Goal: Transaction & Acquisition: Purchase product/service

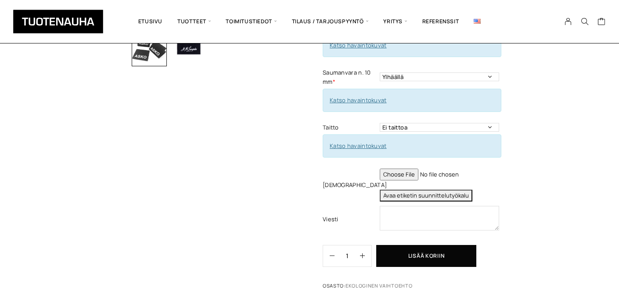
scroll to position [281, 0]
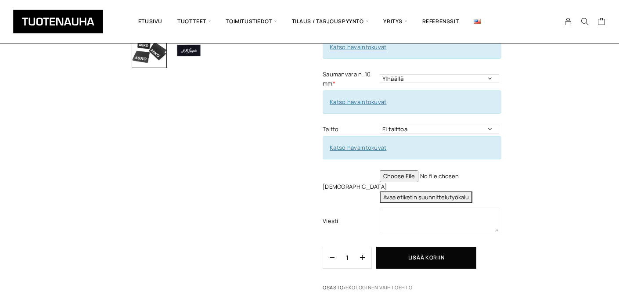
click at [462, 191] on button "Avaa etiketin suunnittelutyökalu" at bounding box center [426, 197] width 93 height 12
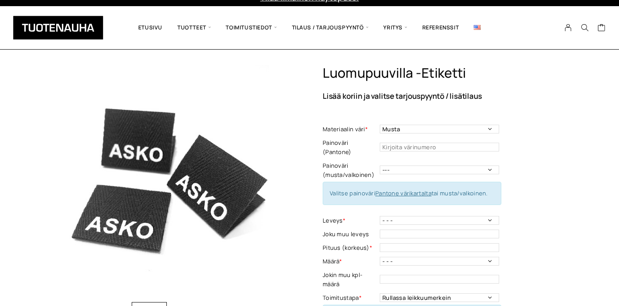
scroll to position [13, 0]
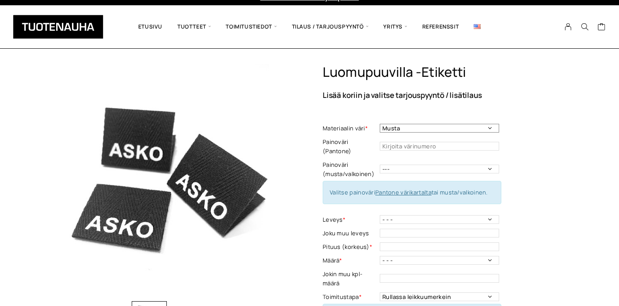
click at [488, 130] on select "Musta Valkoinen Luonnonvalkoinen Vaalea harmaa" at bounding box center [439, 128] width 119 height 9
select select "Luonnonvalkoinen"
click at [380, 124] on select "Musta Valkoinen Luonnonvalkoinen Vaalea harmaa" at bounding box center [439, 128] width 119 height 9
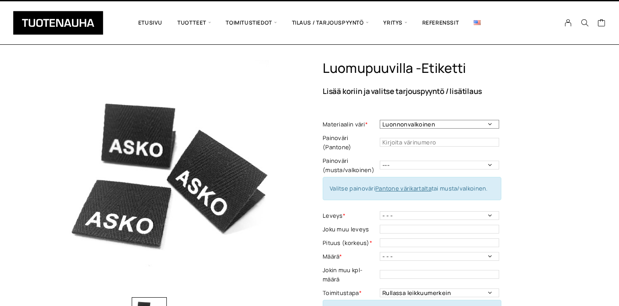
scroll to position [21, 0]
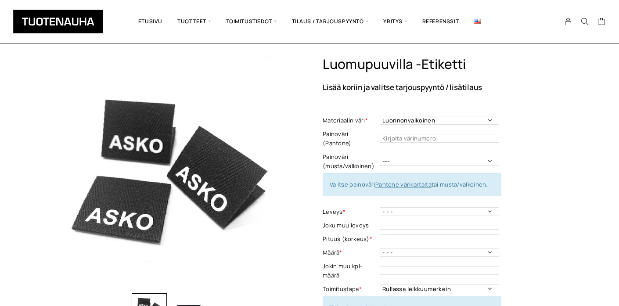
click at [411, 180] on link "Pantone värikartalta" at bounding box center [403, 184] width 56 height 8
click at [396, 136] on input "text" at bounding box center [439, 138] width 119 height 9
click at [383, 134] on input "286" at bounding box center [439, 138] width 119 height 9
type input "PMS 286"
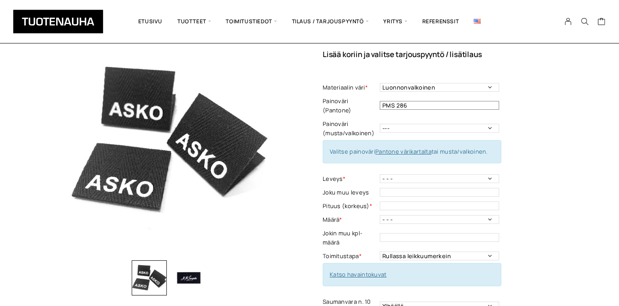
scroll to position [72, 0]
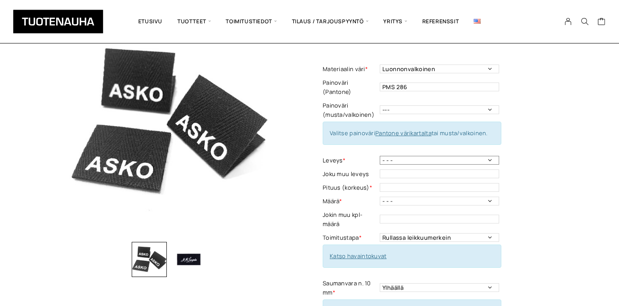
click at [395, 156] on select "- - - 10 mm: harmaa, luonnonvalkoinen 15 mm: harmaa, luonnonvalkoinen 20mm: mus…" at bounding box center [439, 160] width 119 height 9
select select "25 mm: harmaa, musta, valkoinen, luonnonvalkoinen"
click at [380, 156] on select "- - - 10 mm: harmaa, luonnonvalkoinen 15 mm: harmaa, luonnonvalkoinen 20mm: mus…" at bounding box center [439, 160] width 119 height 9
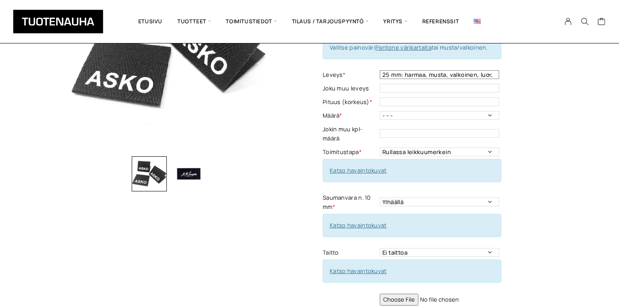
scroll to position [147, 0]
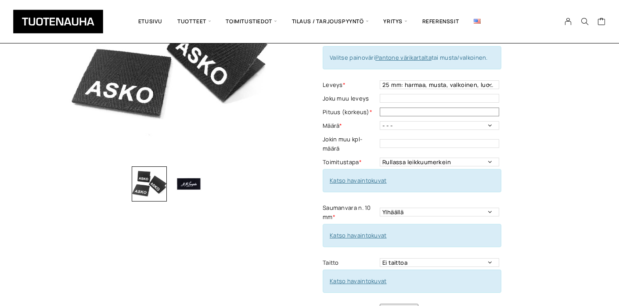
click at [399, 108] on input "text" at bounding box center [439, 112] width 119 height 9
click at [291, 117] on div "Luomupuuvilla -etiketti Lisää koriin ja valitse tarjouspyyntö / lisätilaus Mate…" at bounding box center [309, 176] width 513 height 495
click at [405, 121] on select "- - - 250 kpl 500 kpl 1000 kpl 1500 kpl 2000 kpl 2500 kpl 3000 kpl 3500 kpl 400…" at bounding box center [439, 125] width 119 height 9
click at [384, 158] on select "Rullassa leikkuumerkein Rullassa ilman leikkuumerkkejä Leikattuna" at bounding box center [439, 162] width 119 height 9
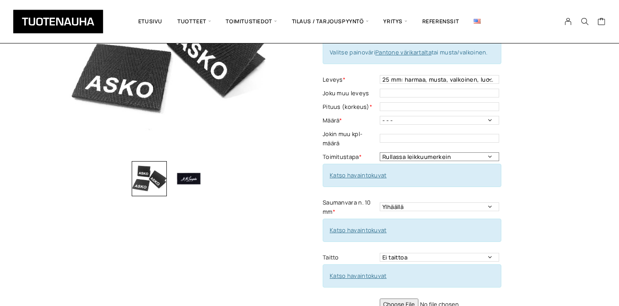
scroll to position [152, 0]
click at [388, 116] on select "- - - 250 kpl 500 kpl 1000 kpl 1500 kpl 2000 kpl 2500 kpl 3000 kpl 3500 kpl 400…" at bounding box center [439, 120] width 119 height 9
select select "250 kpl"
click at [380, 116] on select "- - - 250 kpl 500 kpl 1000 kpl 1500 kpl 2000 kpl 2500 kpl 3000 kpl 3500 kpl 400…" at bounding box center [439, 120] width 119 height 9
click at [393, 103] on input "text" at bounding box center [439, 107] width 119 height 9
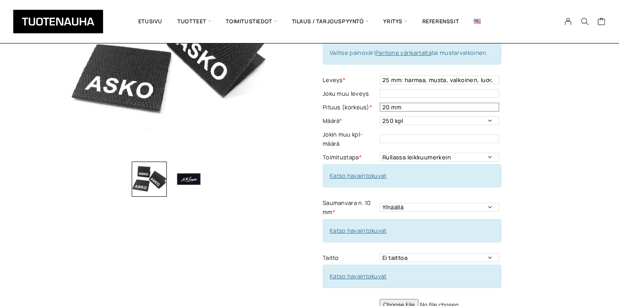
type input "20 mm"
click at [327, 116] on label "Määrä *" at bounding box center [350, 120] width 55 height 9
click at [353, 172] on link "Katso havaintokuvat" at bounding box center [358, 176] width 57 height 8
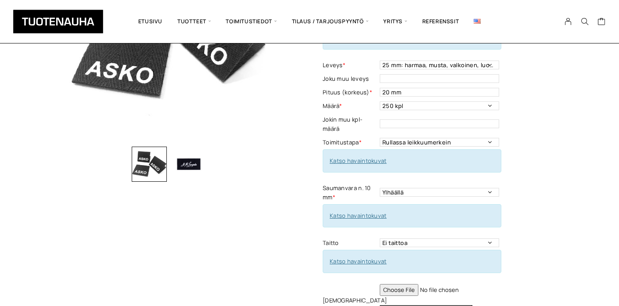
scroll to position [173, 0]
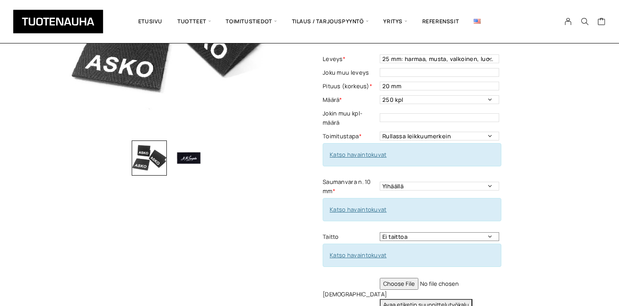
click at [484, 232] on select "Ei taittoa Keskitaitto, Leveys max 50 mm Leveys minimi 15 mm Korkeus taitettuna…" at bounding box center [439, 236] width 119 height 9
click at [367, 205] on link "Katso havaintokuvat" at bounding box center [358, 209] width 57 height 8
click at [355, 251] on link "Katso havaintokuvat" at bounding box center [358, 255] width 57 height 8
click at [398, 232] on select "Ei taittoa Keskitaitto, Leveys max 50 mm Leveys minimi 15 mm Korkeus taitettuna…" at bounding box center [439, 236] width 119 height 9
select select "Keskitaitto"
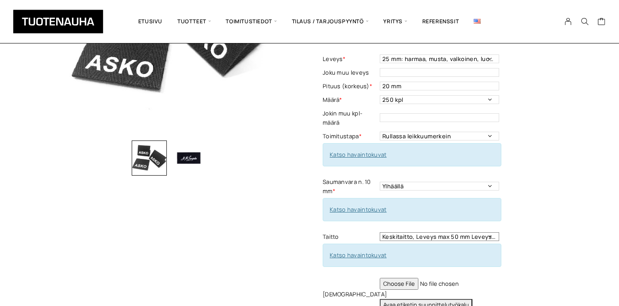
click at [380, 232] on select "Ei taittoa Keskitaitto, Leveys max 50 mm Leveys minimi 15 mm Korkeus taitettuna…" at bounding box center [439, 236] width 119 height 9
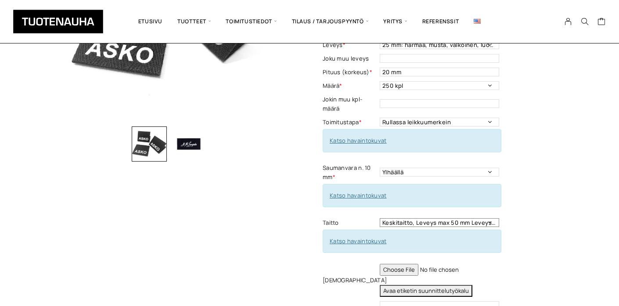
scroll to position [188, 0]
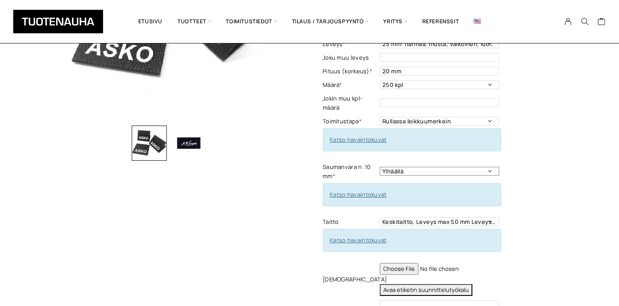
click at [490, 167] on select "Ylhäällä Vasemmalla sivulla Oikealla sivulla Ympäriinsä Ylhäällä ja alhaalla Mo…" at bounding box center [439, 171] width 119 height 9
click at [450, 167] on select "Ylhäällä Vasemmalla sivulla Oikealla sivulla Ympäriinsä Ylhäällä ja alhaalla Mo…" at bounding box center [439, 171] width 119 height 9
select select "Ylhäällä ja alhaalla"
click at [380, 167] on select "Ylhäällä Vasemmalla sivulla Oikealla sivulla Ympäriinsä Ylhäällä ja alhaalla Mo…" at bounding box center [439, 171] width 119 height 9
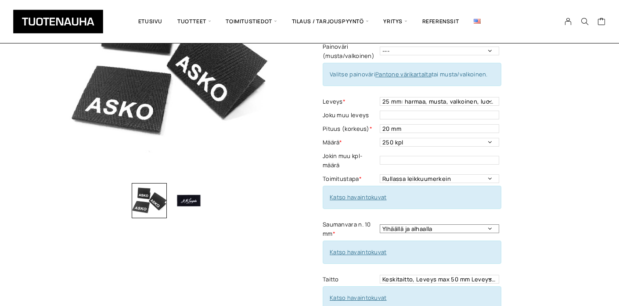
scroll to position [129, 0]
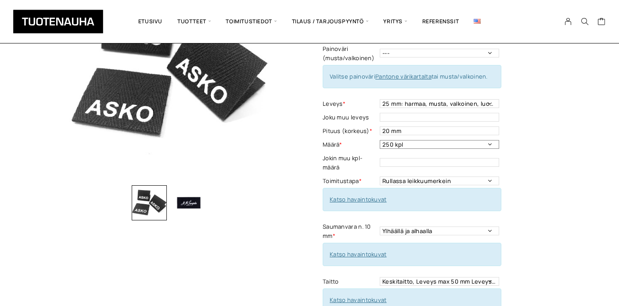
click at [492, 140] on select "- - - 250 kpl 500 kpl 1000 kpl 1500 kpl 2000 kpl 2500 kpl 3000 kpl 3500 kpl 400…" at bounding box center [439, 144] width 119 height 9
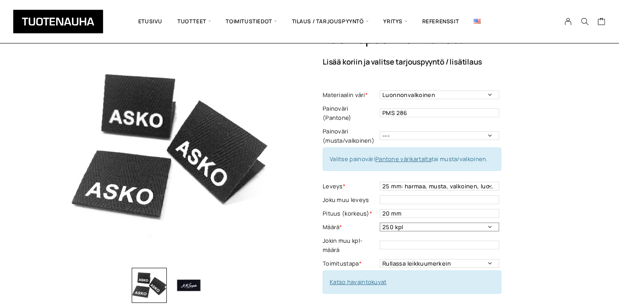
scroll to position [36, 0]
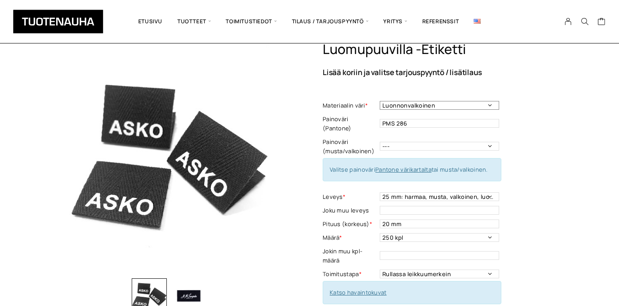
click at [494, 104] on select "Musta Valkoinen Luonnonvalkoinen Vaalea harmaa" at bounding box center [439, 105] width 119 height 9
click at [529, 135] on div "Luomupuuvilla -etiketti Lisää koriin ja valitse tarjouspyyntö / lisätilaus Mate…" at bounding box center [445, 290] width 244 height 499
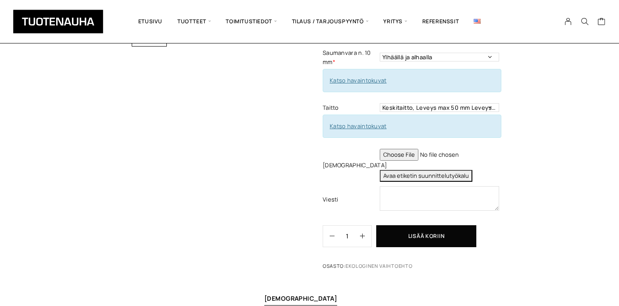
scroll to position [303, 0]
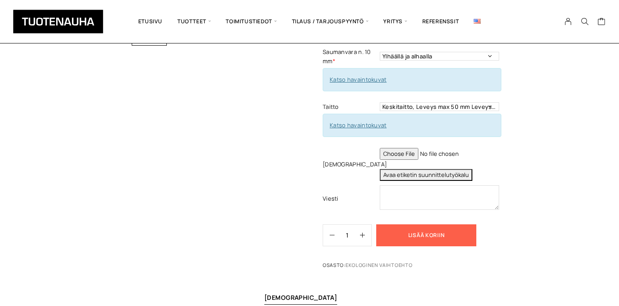
click at [405, 226] on button "Lisää koriin" at bounding box center [426, 235] width 100 height 22
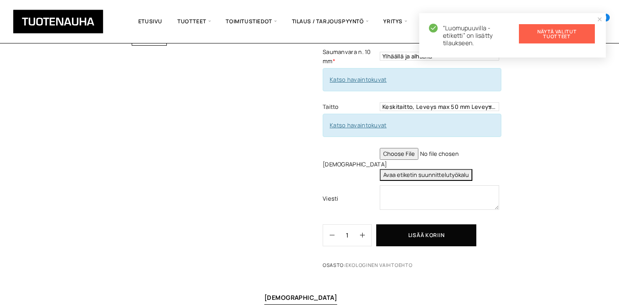
click at [573, 34] on link "Näytä valitut tuotteet" at bounding box center [557, 33] width 76 height 19
